Goal: Information Seeking & Learning: Learn about a topic

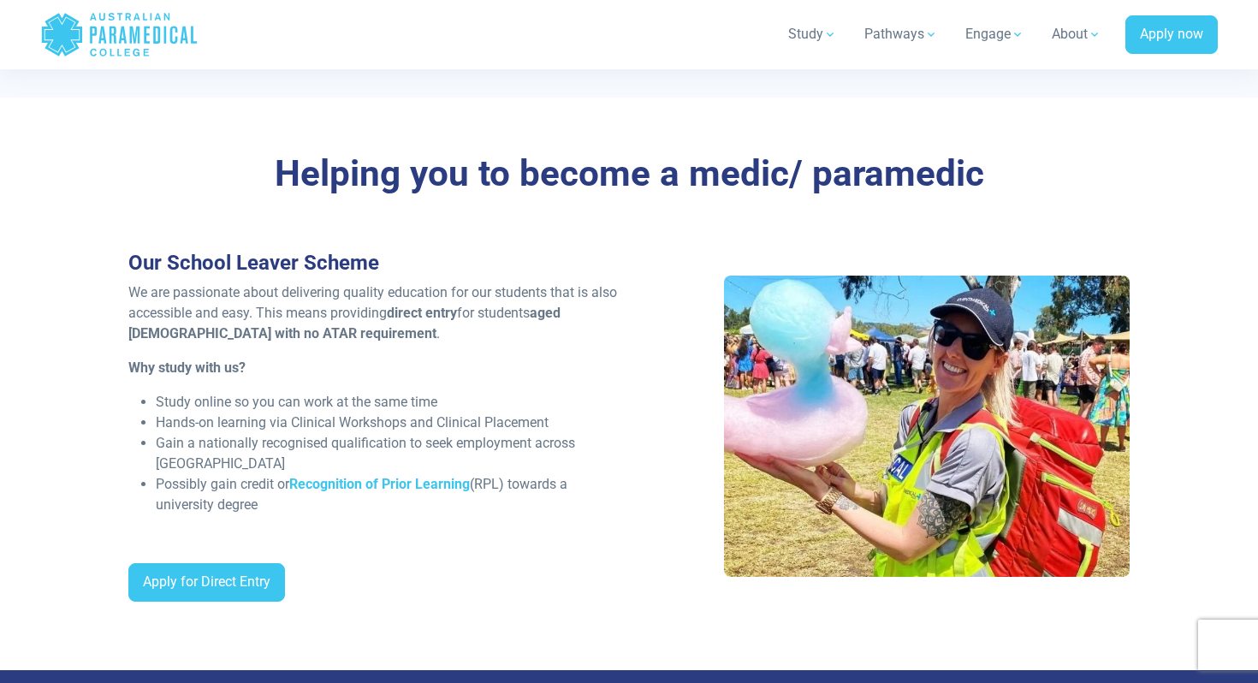
scroll to position [1197, 0]
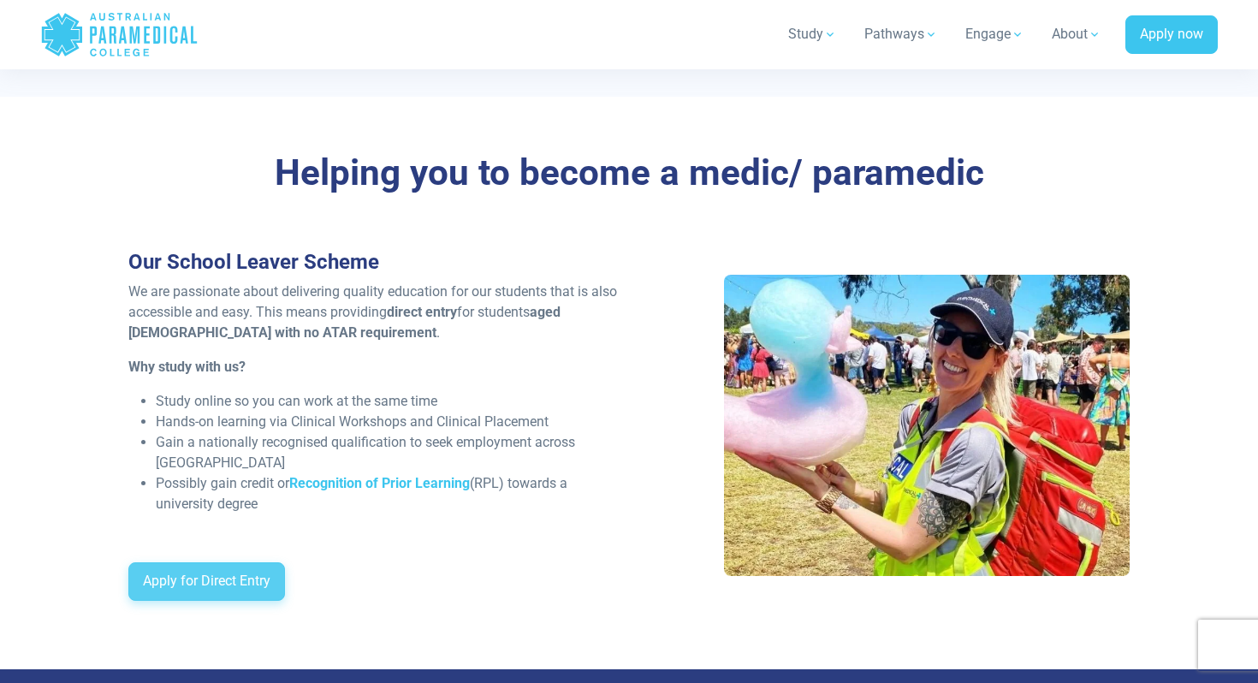
click at [191, 575] on link "Apply for Direct Entry" at bounding box center [206, 581] width 157 height 39
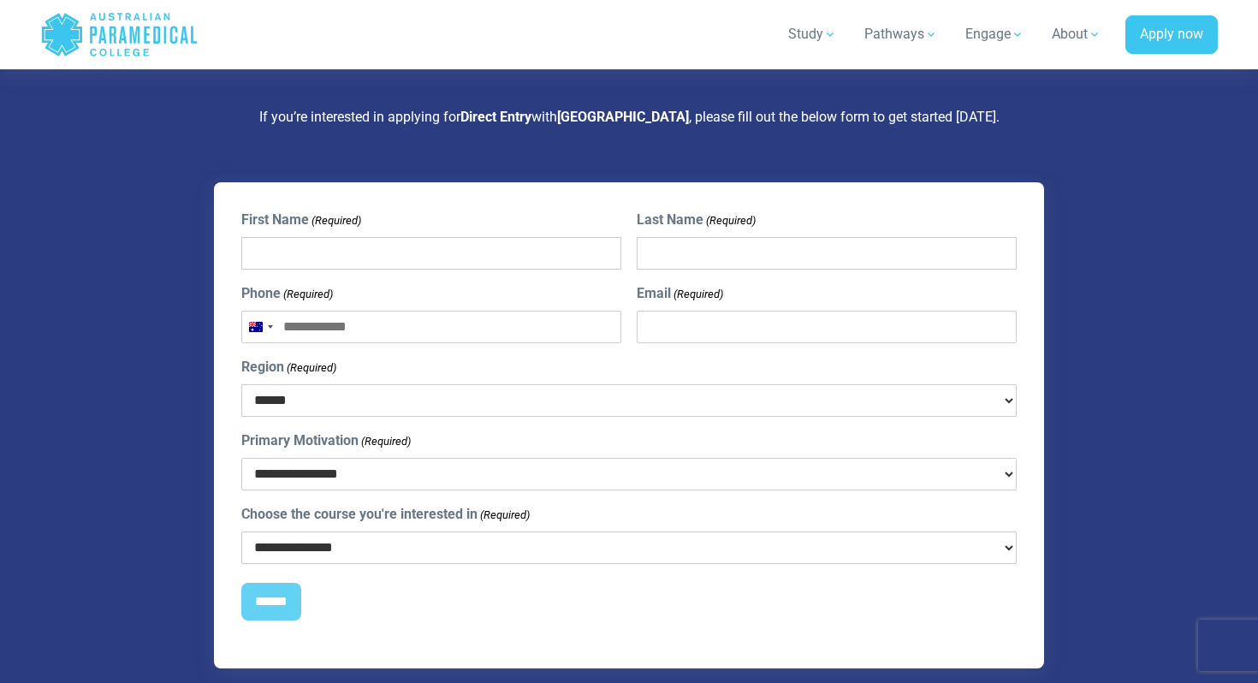
scroll to position [4514, 0]
click at [396, 457] on select "**********" at bounding box center [629, 473] width 776 height 33
click at [380, 531] on select "**********" at bounding box center [629, 547] width 776 height 33
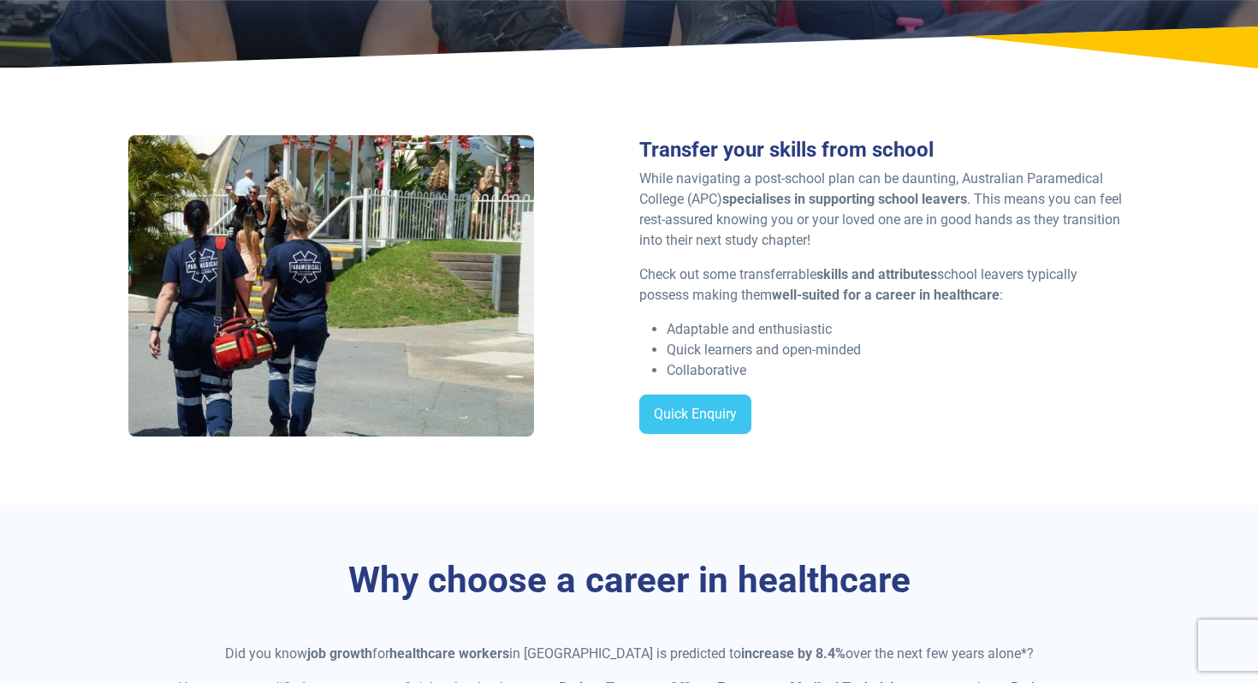
scroll to position [309, 0]
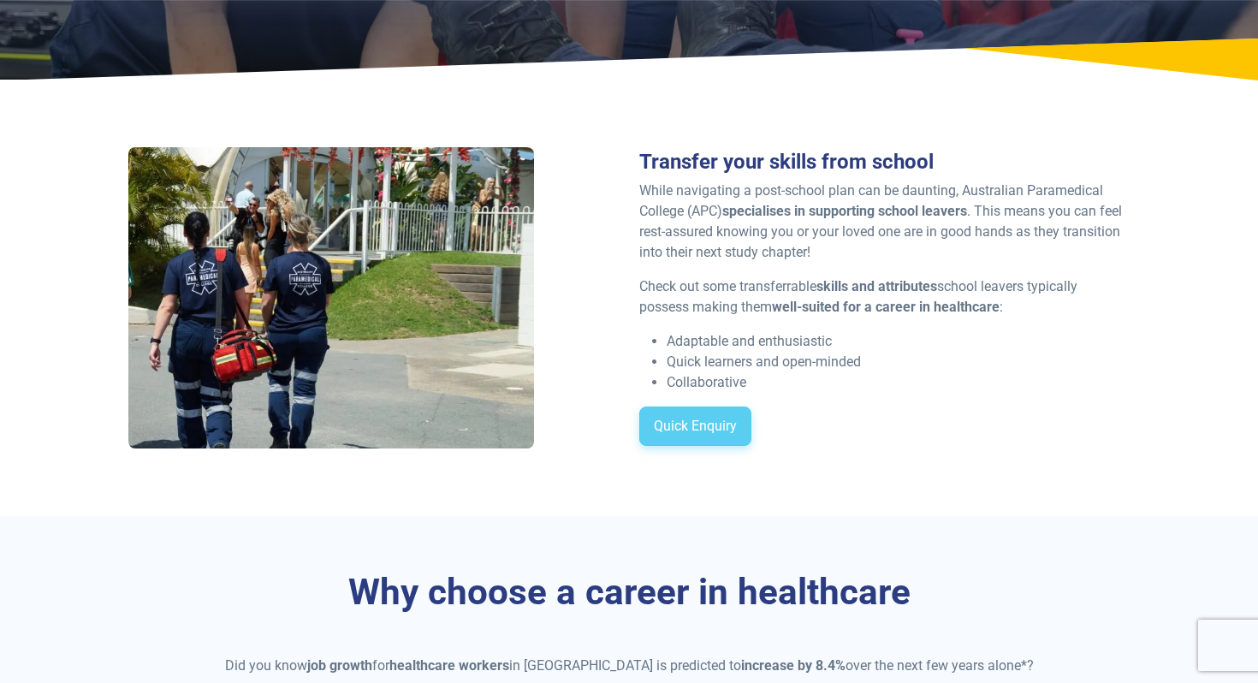
click at [667, 428] on link "Quick Enquiry" at bounding box center [696, 426] width 112 height 39
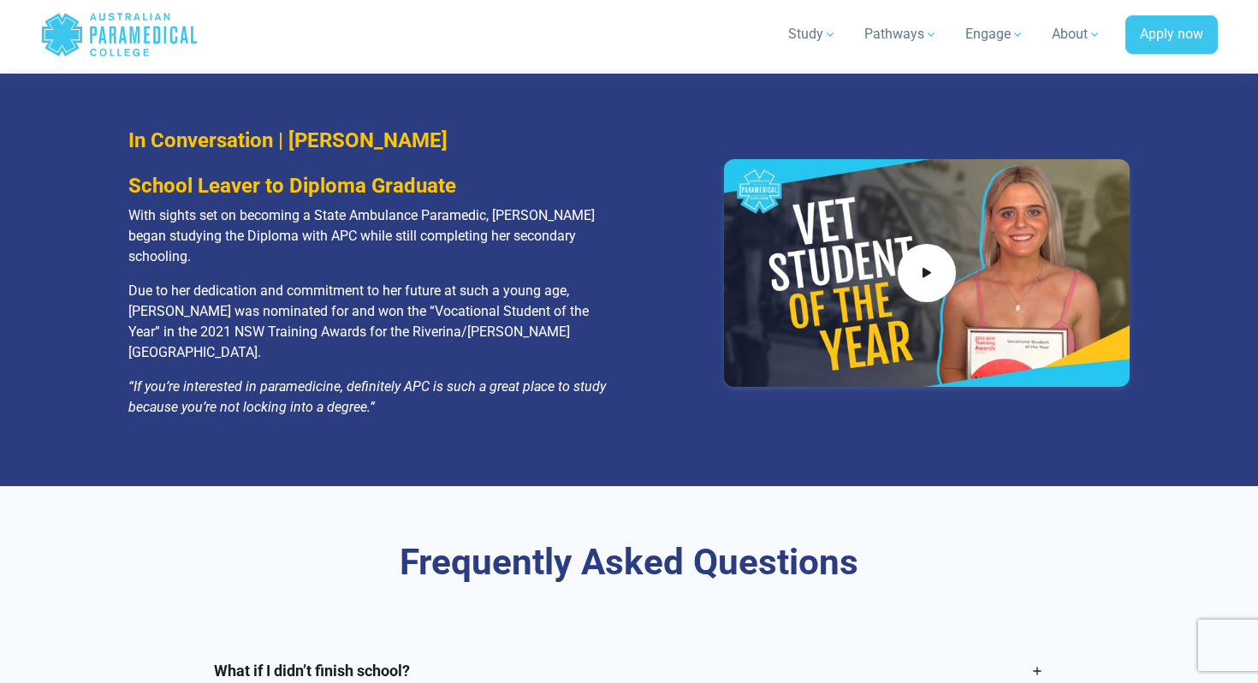
scroll to position [3293, 0]
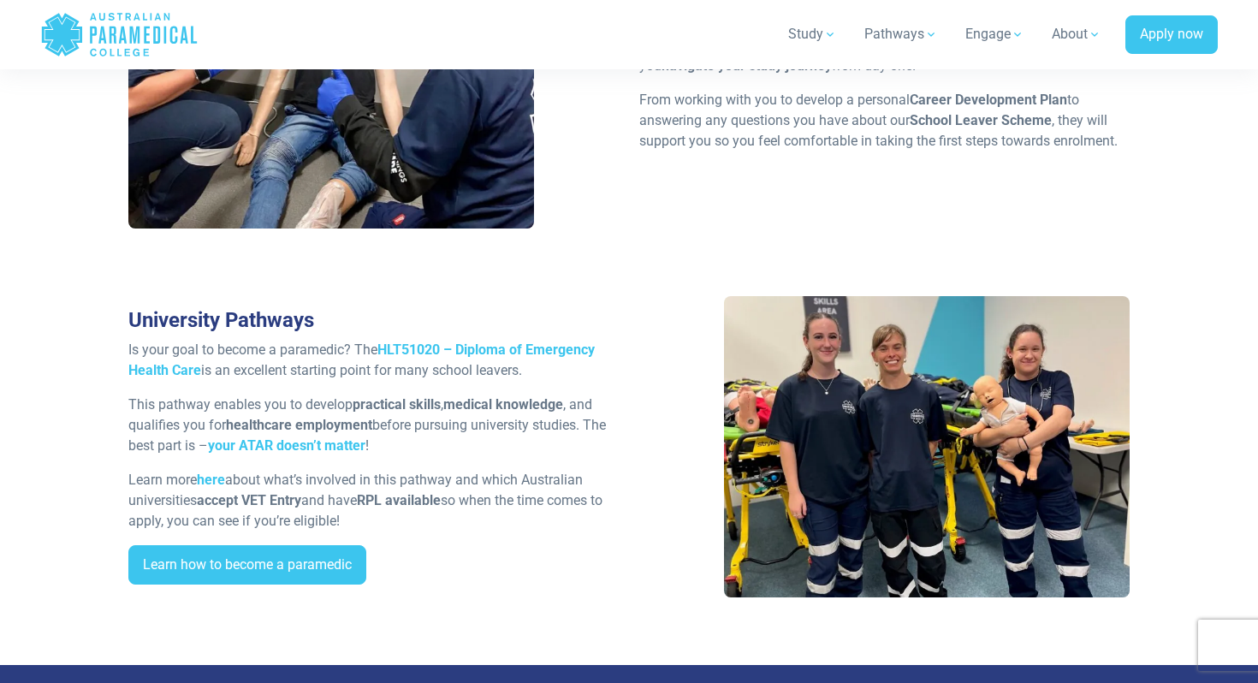
scroll to position [2881, 0]
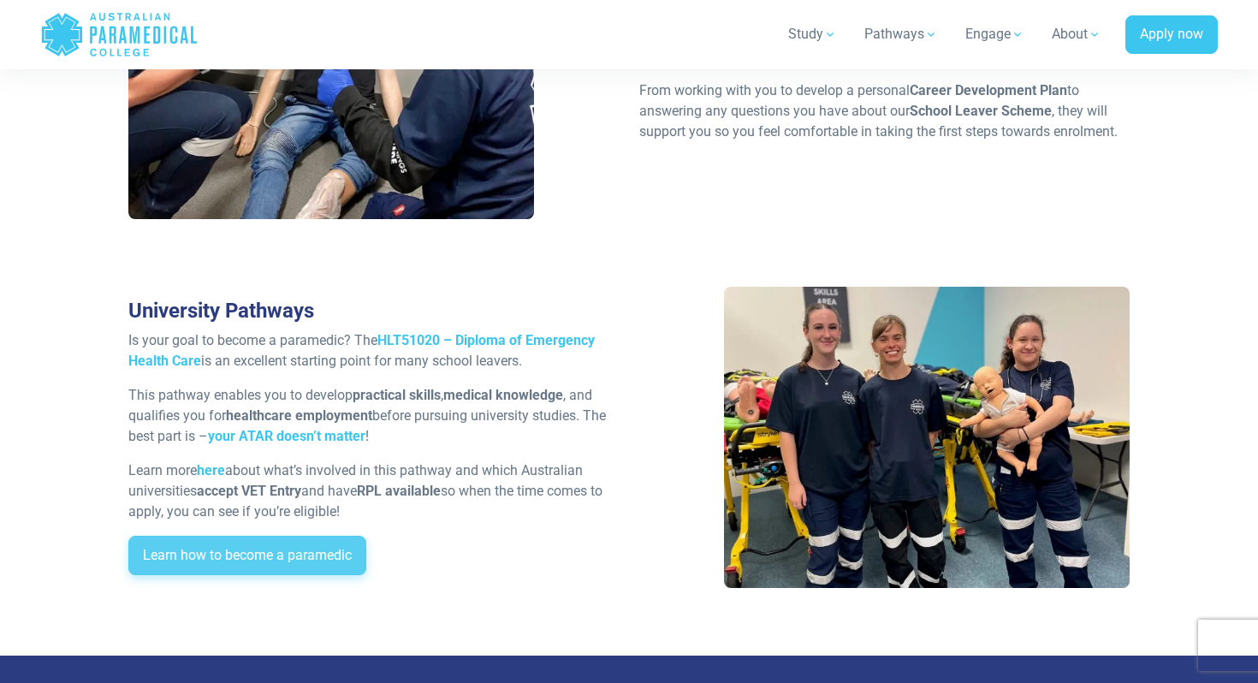
click at [238, 550] on link "Learn how to become a paramedic" at bounding box center [247, 555] width 238 height 39
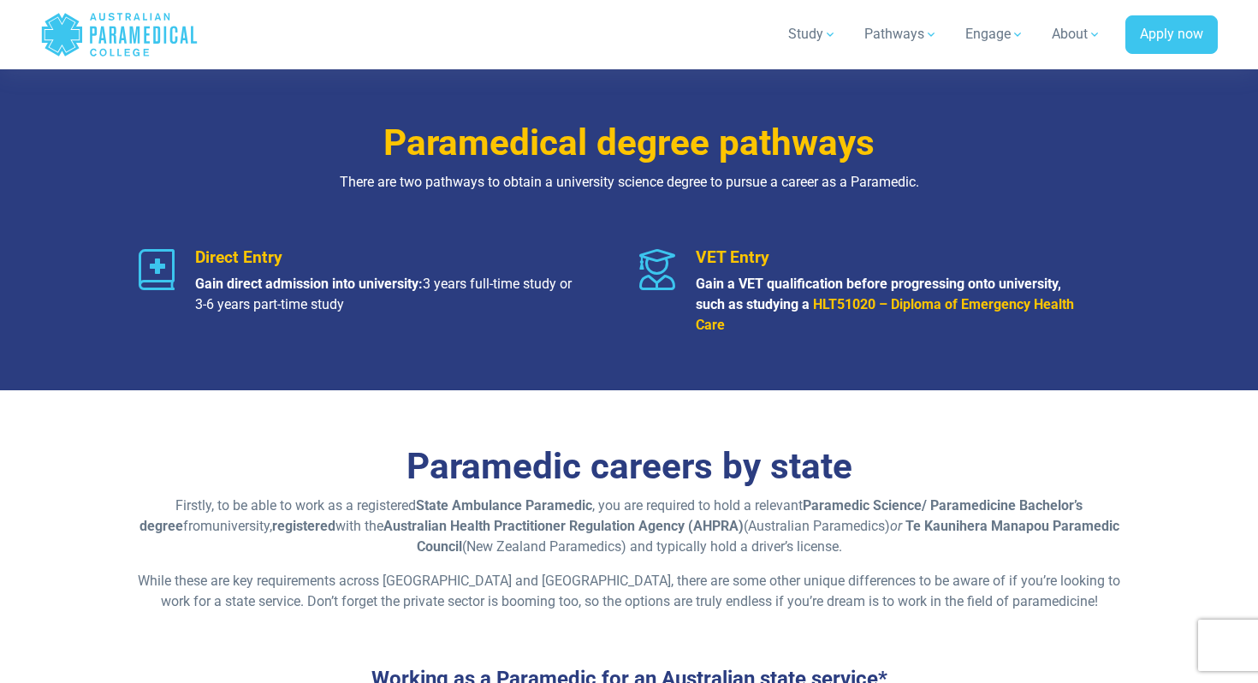
scroll to position [2025, 0]
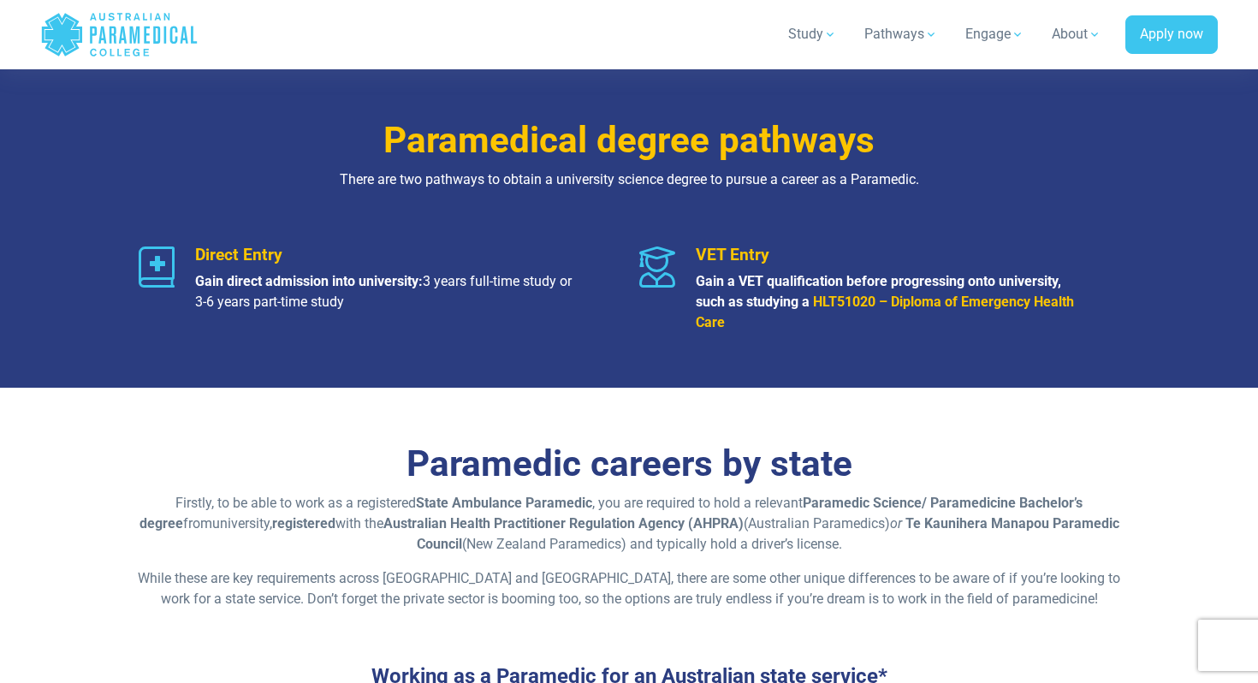
click at [172, 265] on icon at bounding box center [157, 267] width 36 height 41
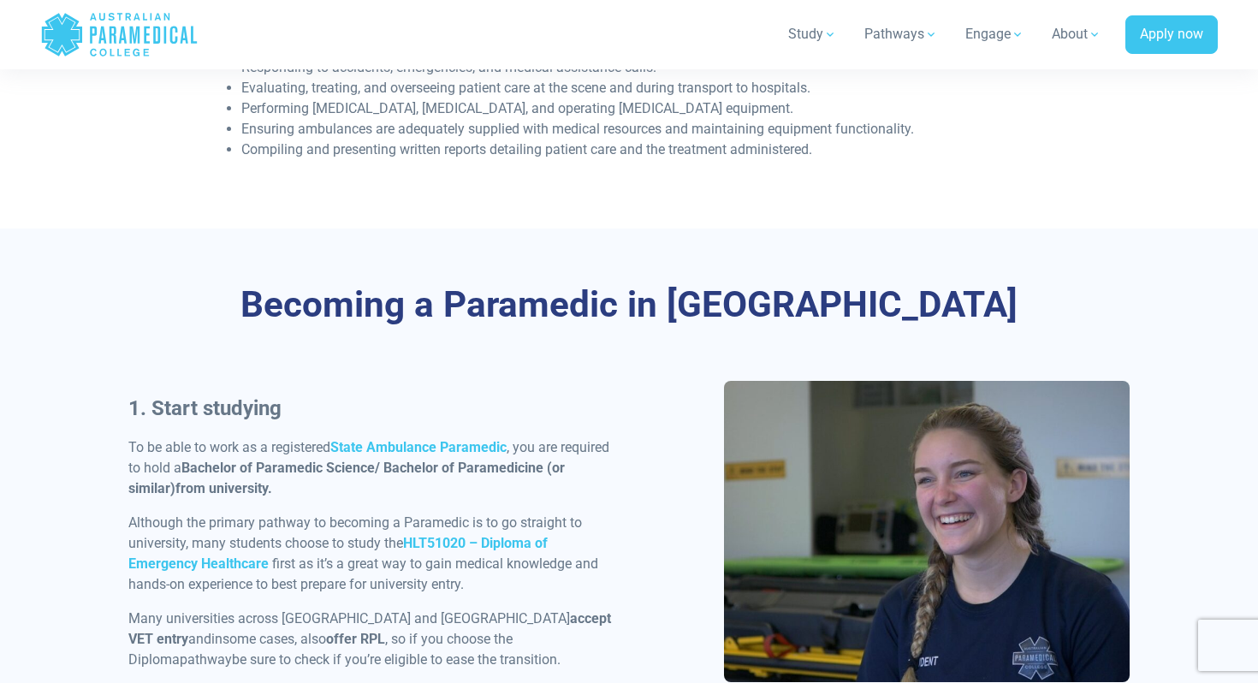
scroll to position [0, 0]
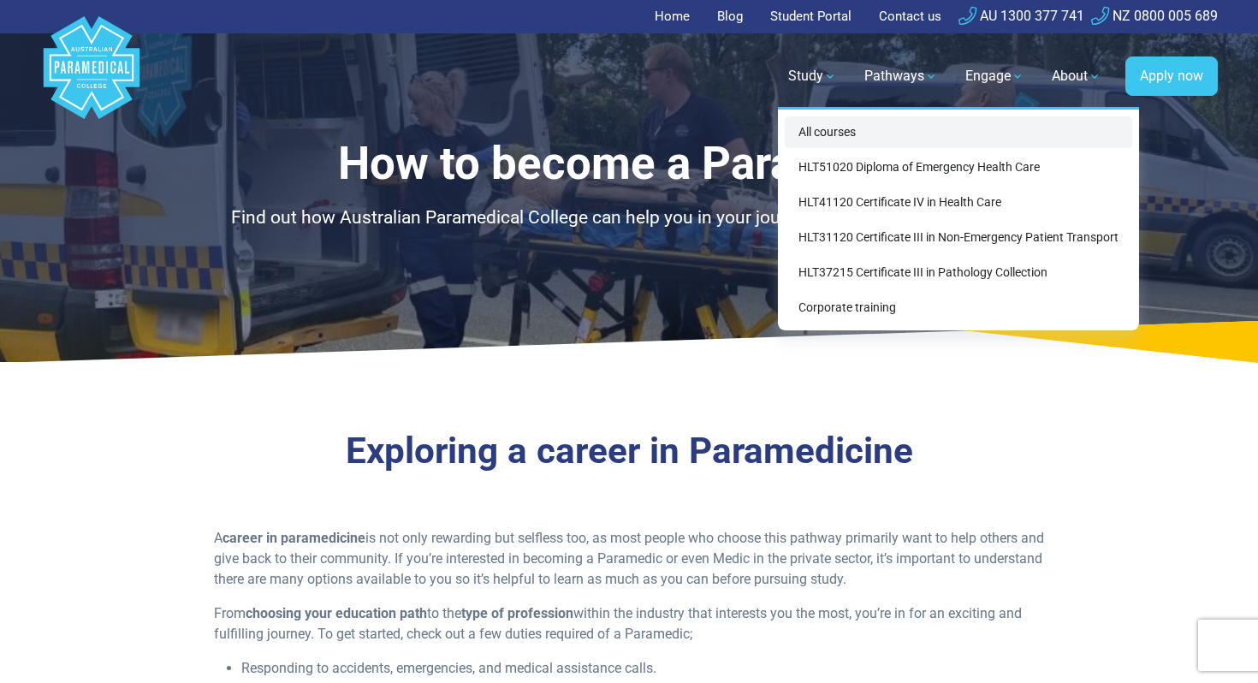
click at [826, 133] on link "All courses" at bounding box center [959, 132] width 348 height 32
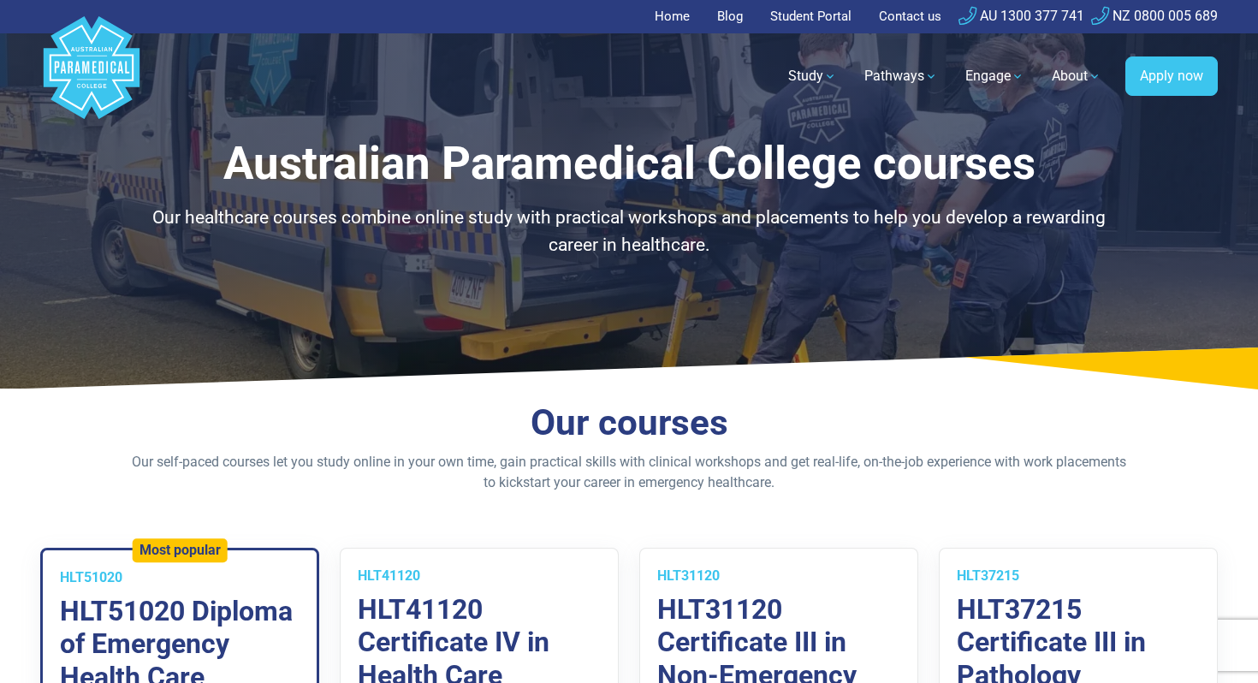
click at [795, 14] on link "Student Portal" at bounding box center [811, 16] width 102 height 33
